Goal: Information Seeking & Learning: Learn about a topic

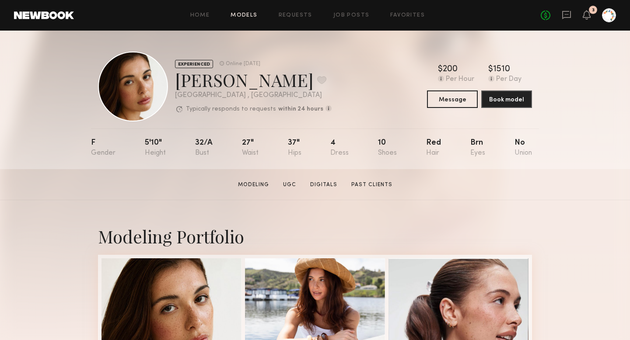
click at [250, 14] on link "Models" at bounding box center [244, 16] width 27 height 6
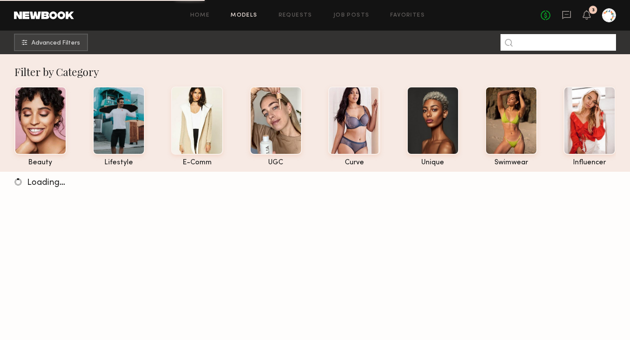
click at [537, 43] on input at bounding box center [557, 42] width 115 height 17
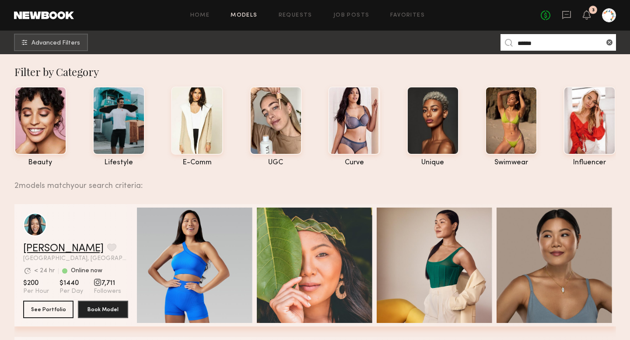
type input "******"
click at [38, 247] on link "Jennie J." at bounding box center [63, 249] width 80 height 10
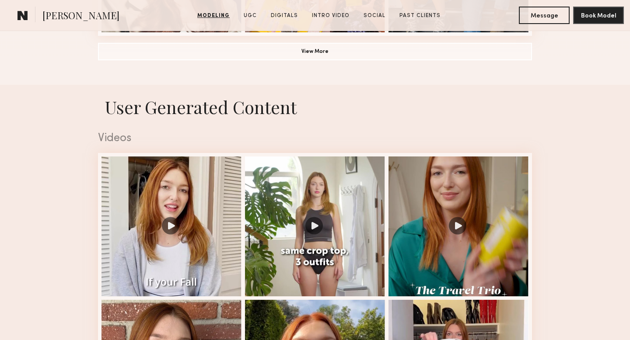
scroll to position [800, 0]
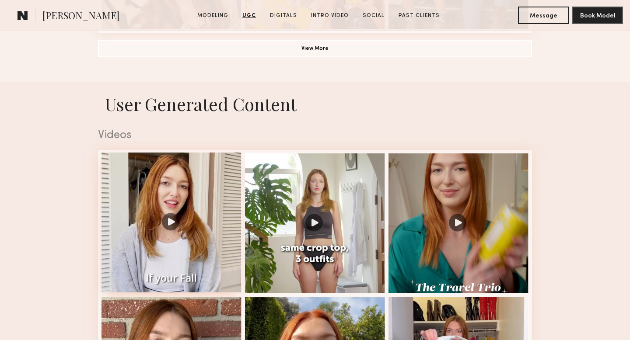
click at [168, 217] on div at bounding box center [171, 223] width 140 height 140
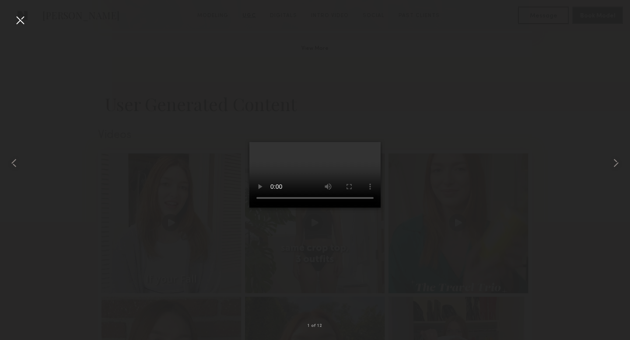
click at [545, 118] on div at bounding box center [315, 163] width 630 height 298
click at [20, 22] on div at bounding box center [20, 20] width 14 height 14
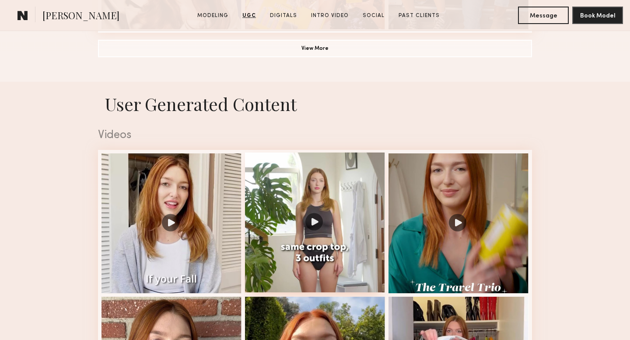
click at [304, 217] on div at bounding box center [315, 223] width 140 height 140
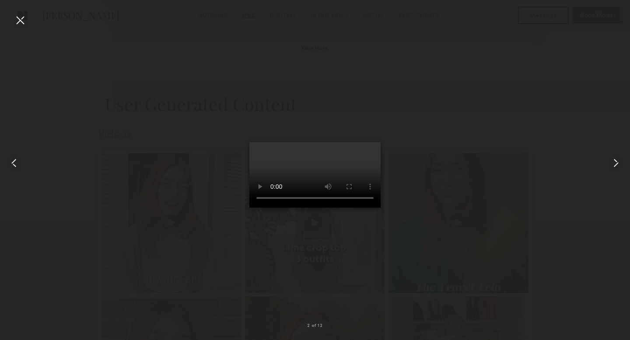
click at [547, 124] on div at bounding box center [315, 163] width 630 height 298
click at [20, 20] on div at bounding box center [20, 20] width 14 height 14
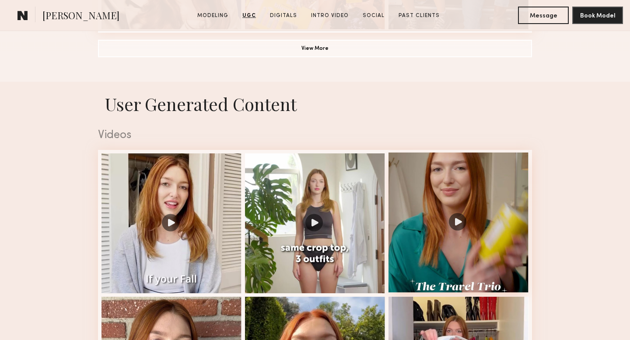
click at [460, 165] on div at bounding box center [458, 223] width 140 height 140
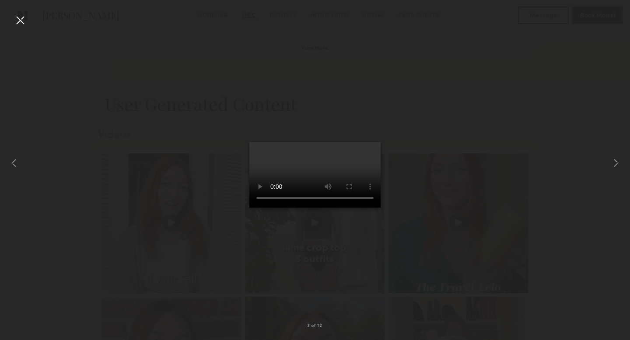
click at [17, 24] on div at bounding box center [20, 20] width 14 height 14
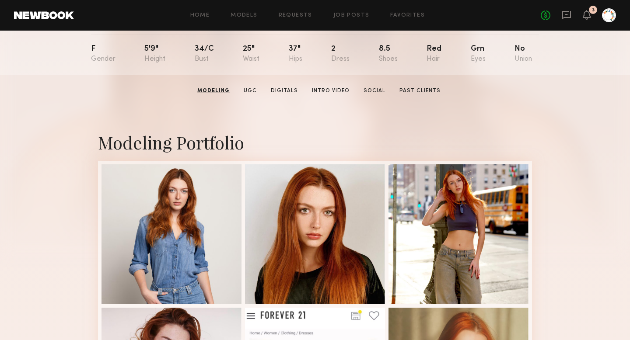
scroll to position [0, 0]
